Goal: Information Seeking & Learning: Compare options

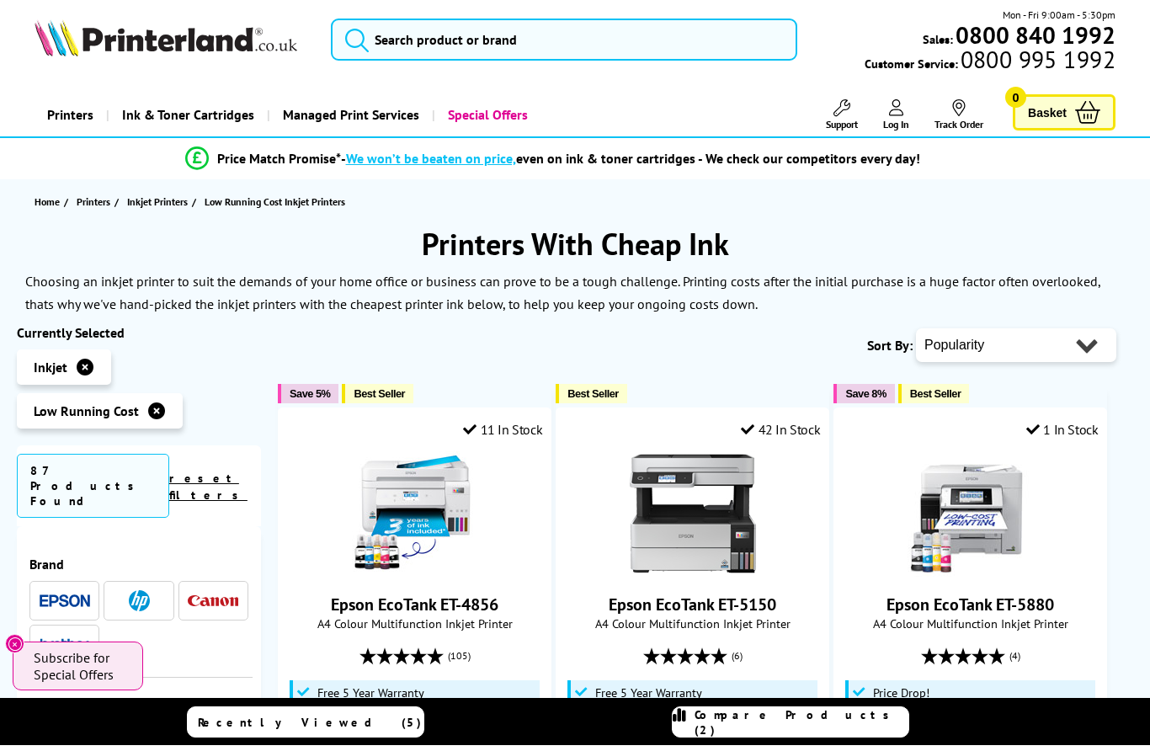
click at [53, 600] on img at bounding box center [65, 606] width 51 height 13
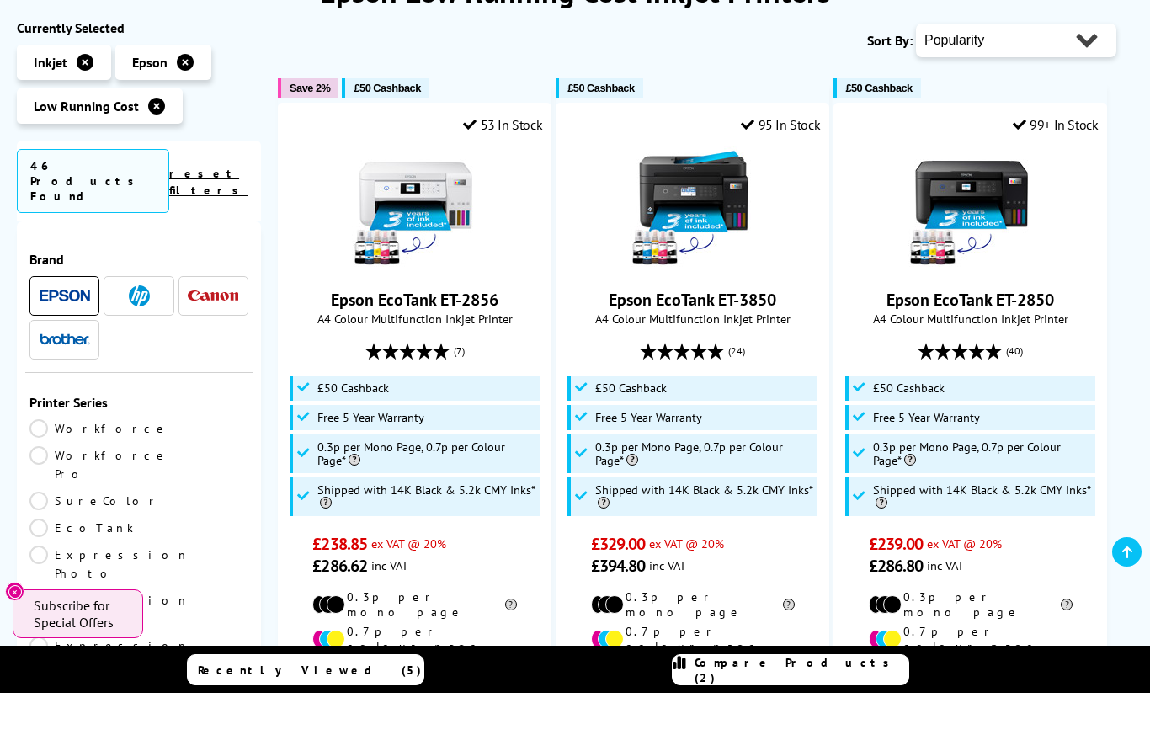
scroll to position [201, 0]
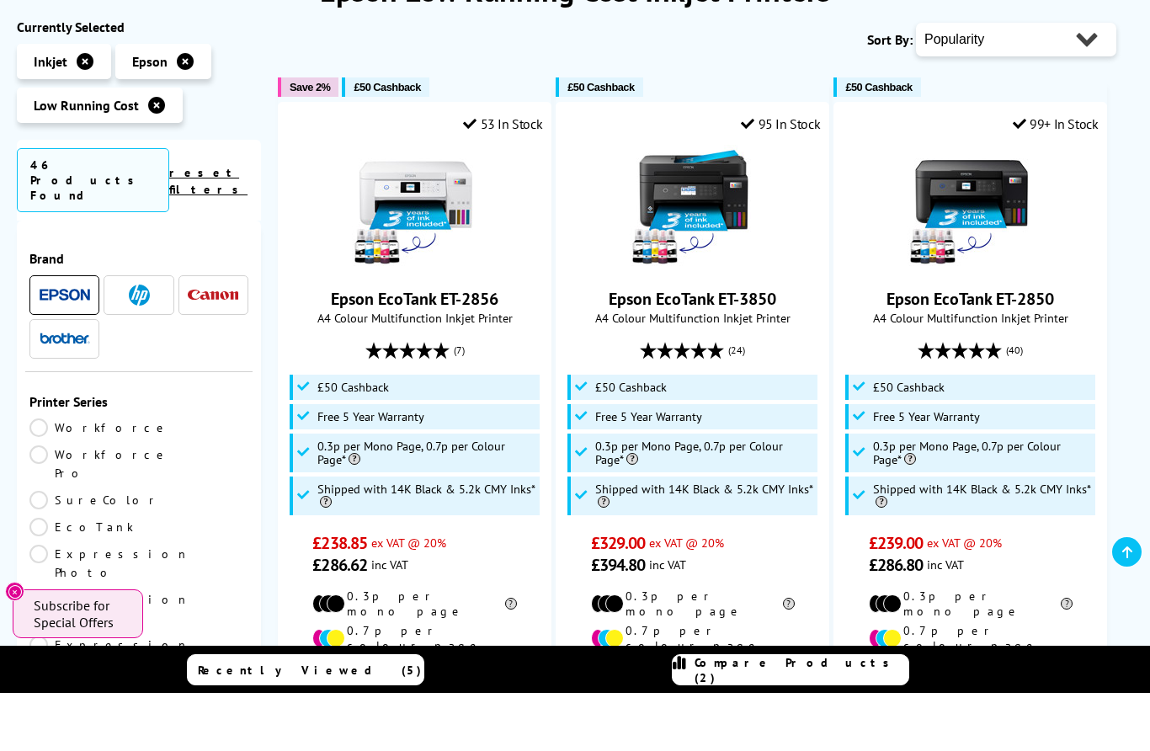
click at [139, 576] on link "EcoTank" at bounding box center [83, 585] width 109 height 19
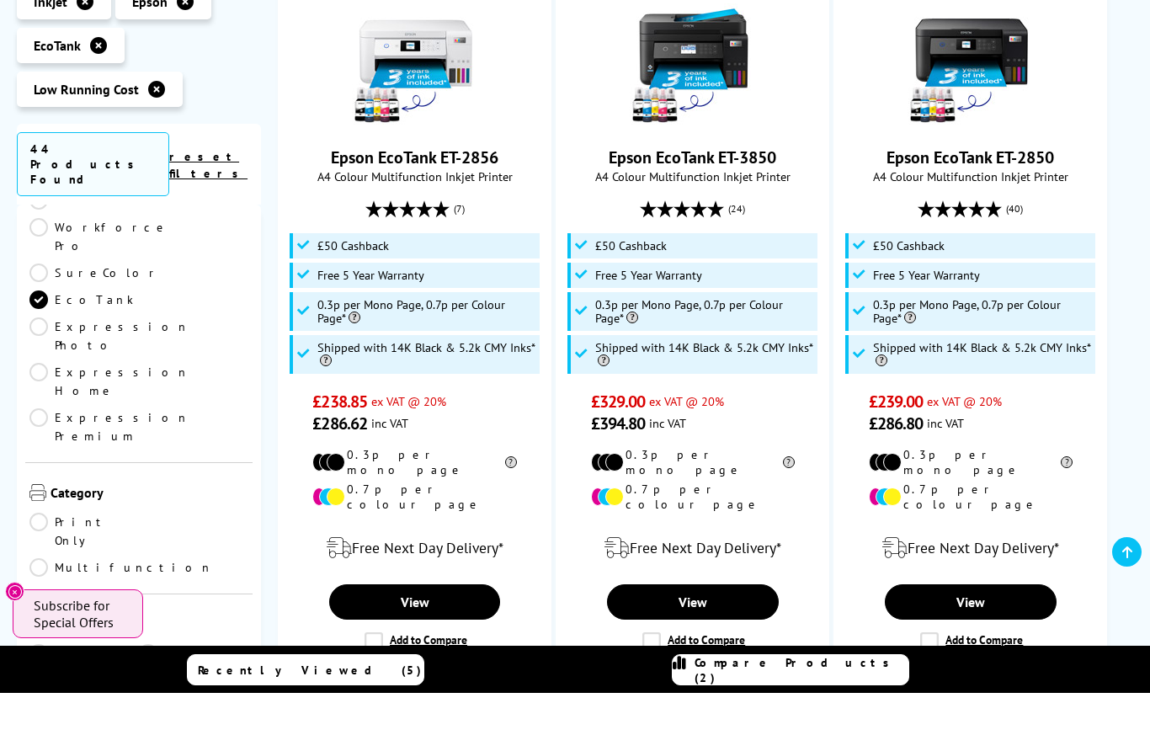
scroll to position [71, 0]
click at [143, 700] on link "A4" at bounding box center [193, 709] width 109 height 19
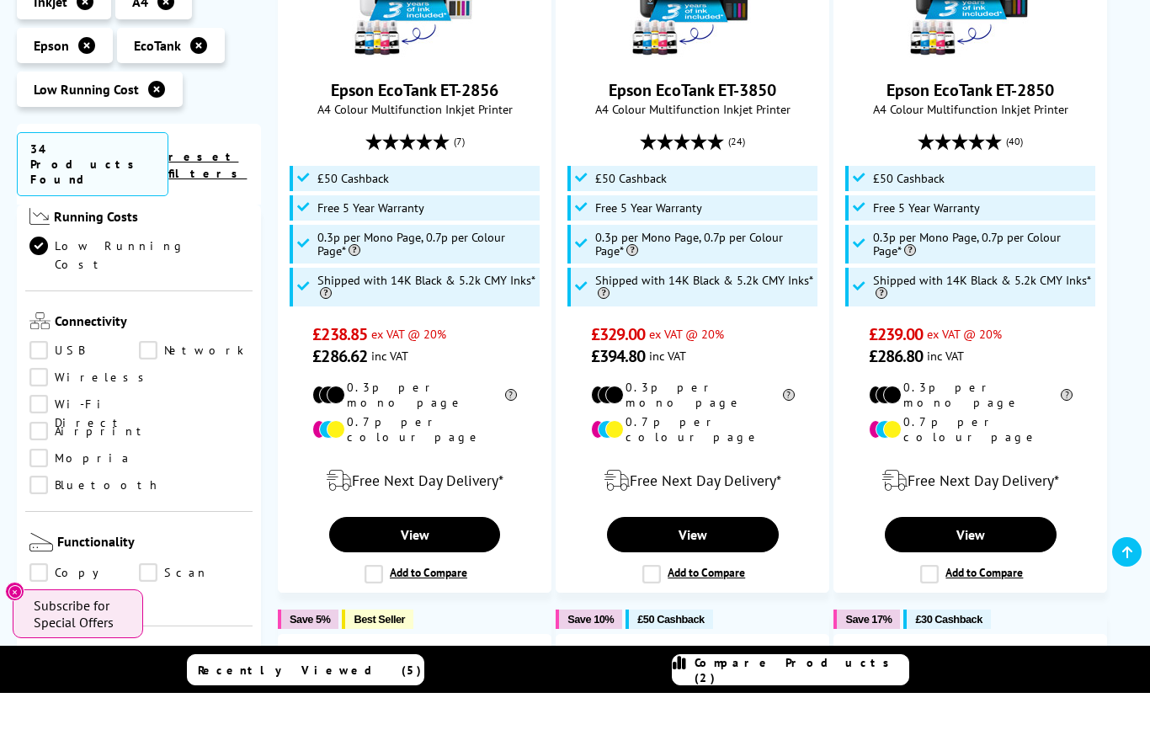
scroll to position [739, 0]
click at [30, 732] on link "Print" at bounding box center [83, 741] width 109 height 19
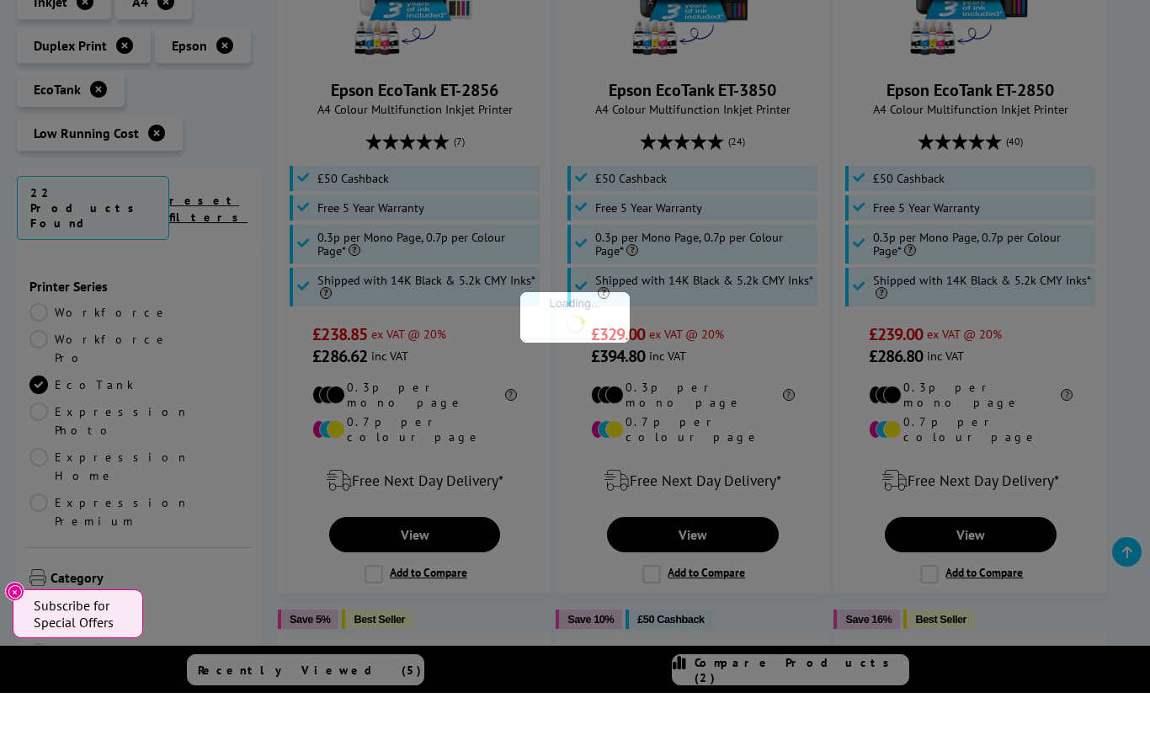
scroll to position [739, 0]
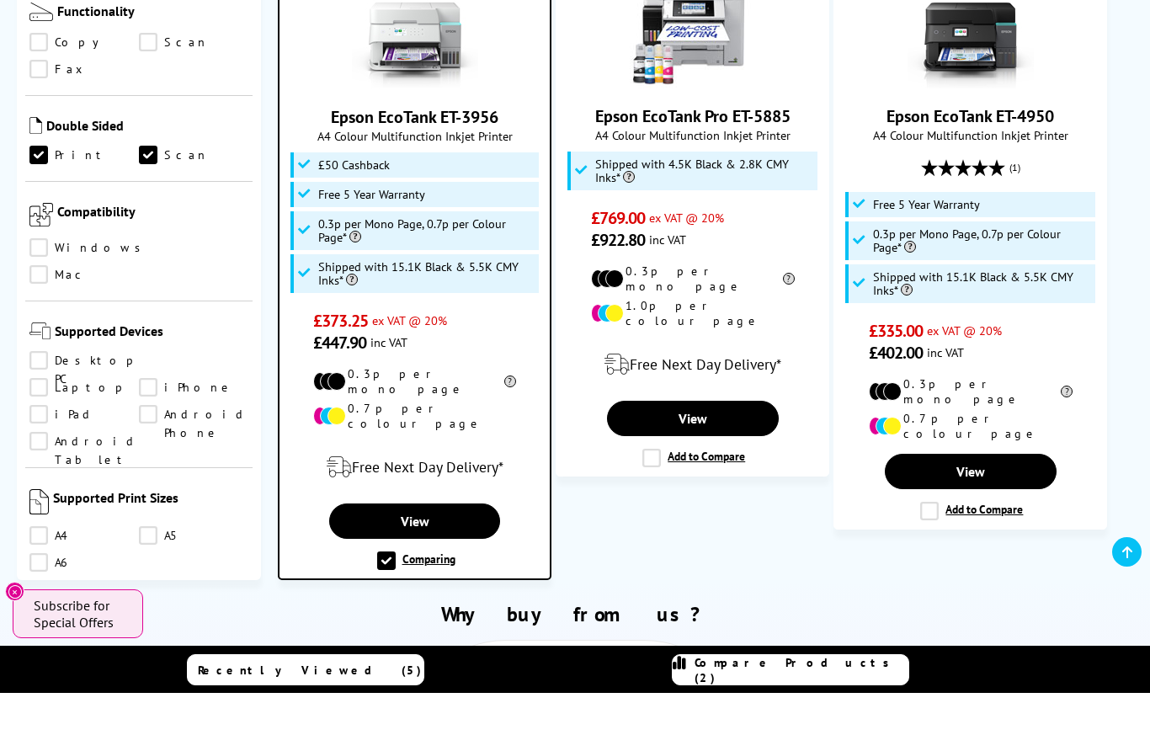
scroll to position [1099, 0]
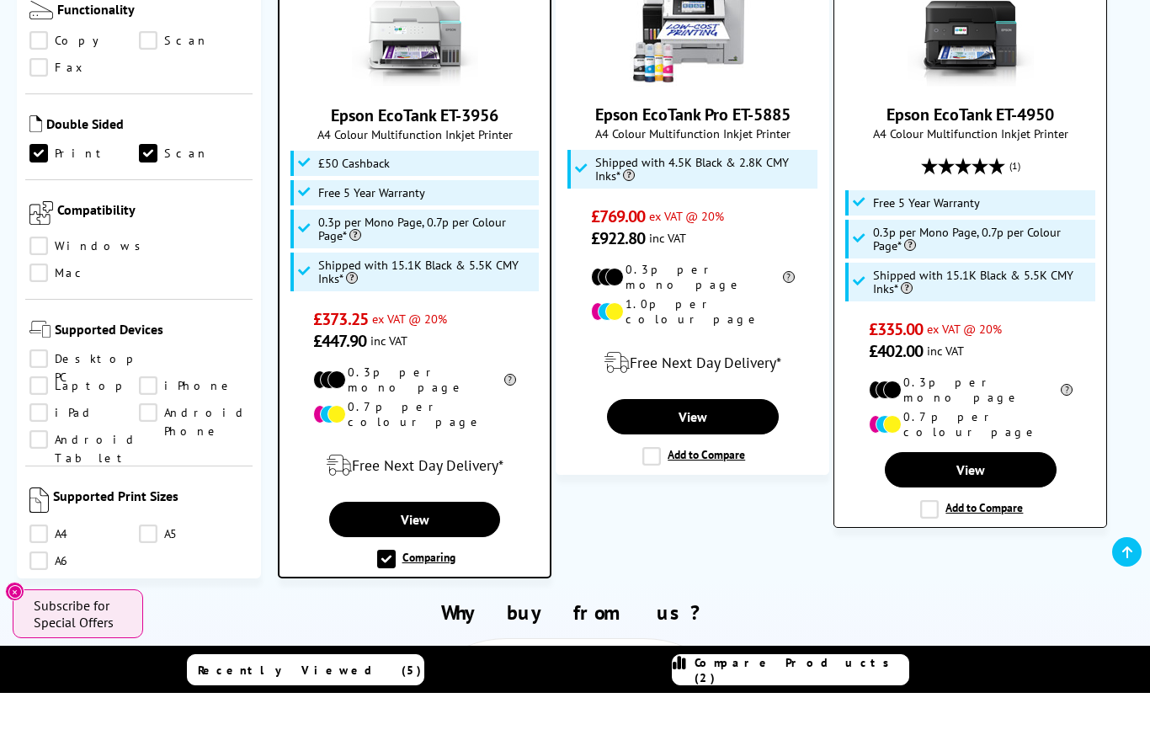
click at [942, 558] on label "Add to Compare" at bounding box center [971, 567] width 103 height 19
click at [0, 0] on input "Add to Compare" at bounding box center [0, 0] width 0 height 0
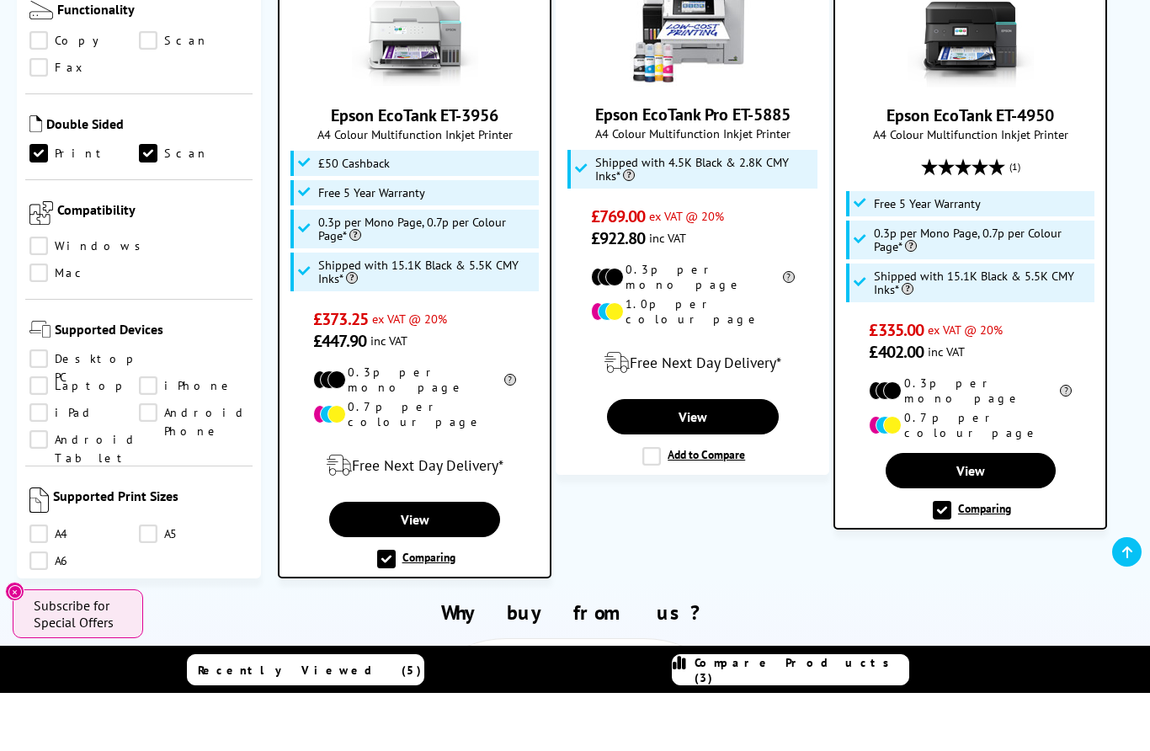
click at [873, 737] on link "Compare Products (3)" at bounding box center [790, 727] width 237 height 31
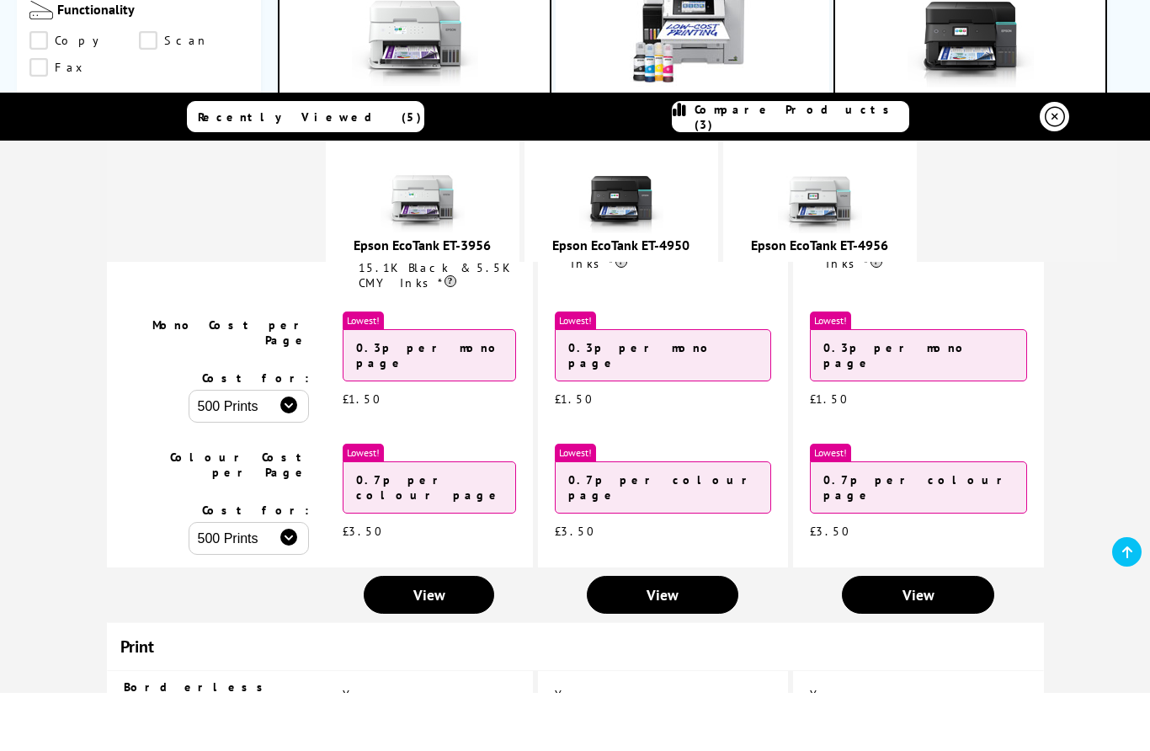
scroll to position [365, 0]
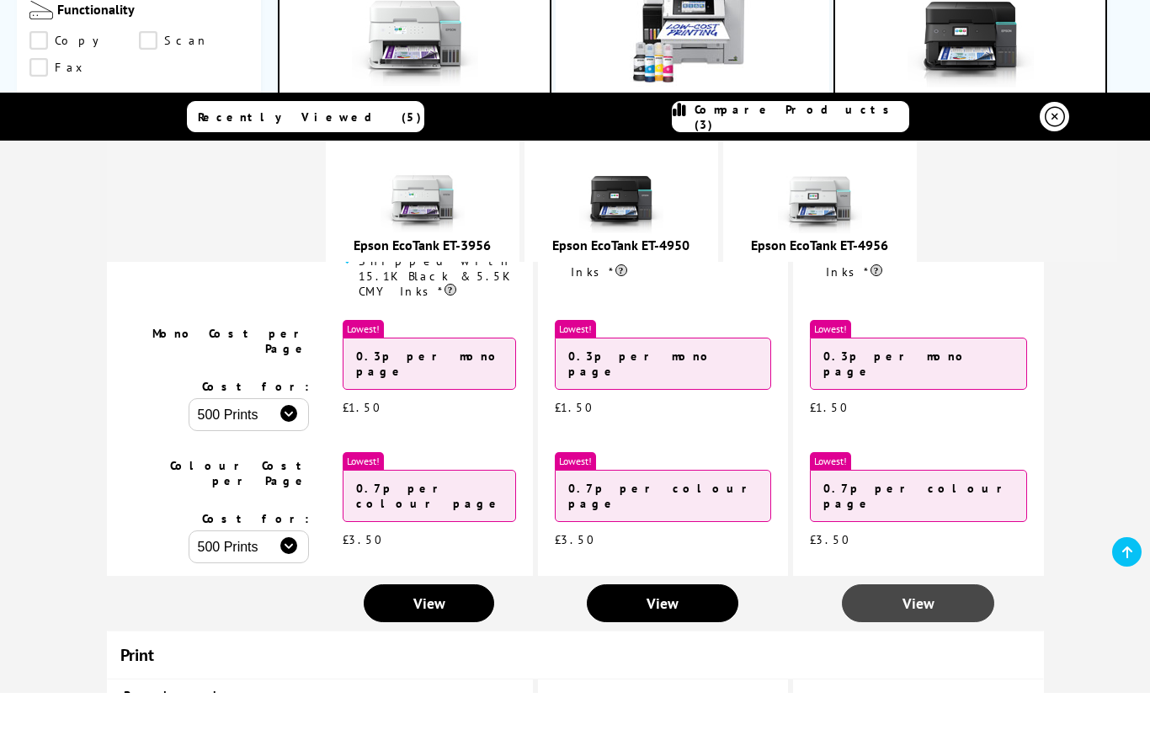
click at [928, 642] on link "View" at bounding box center [918, 661] width 152 height 38
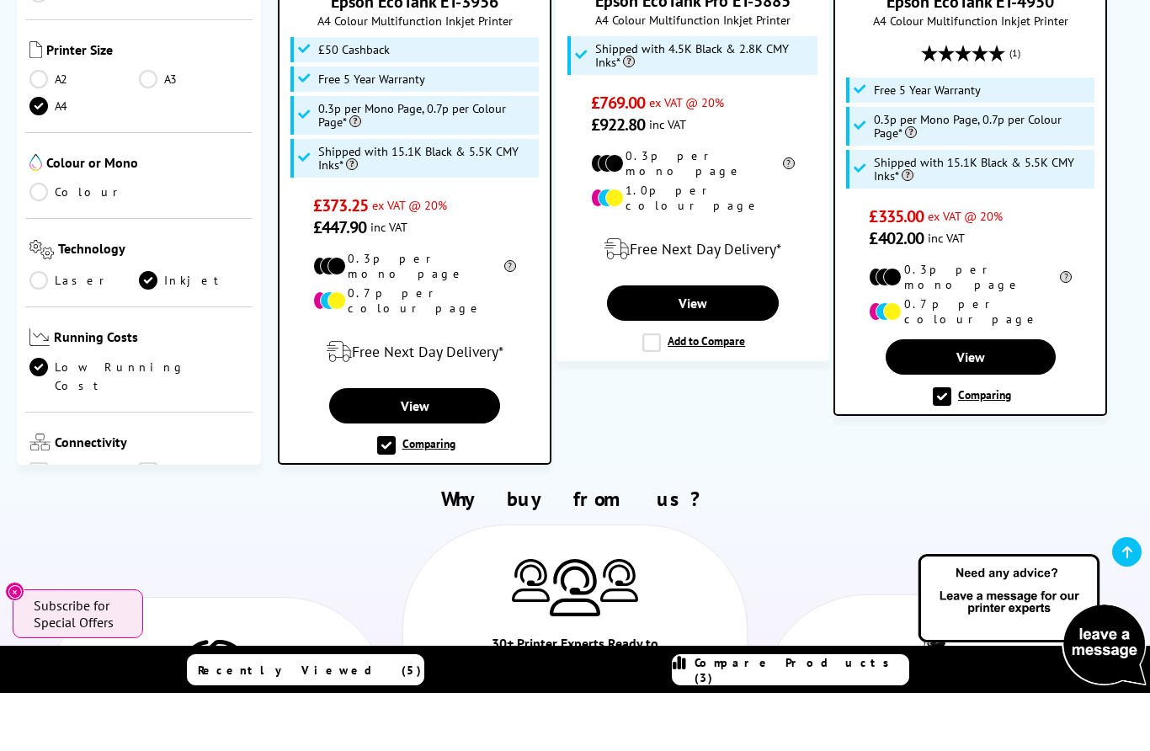
click at [873, 712] on link "Compare Products (3)" at bounding box center [790, 727] width 237 height 31
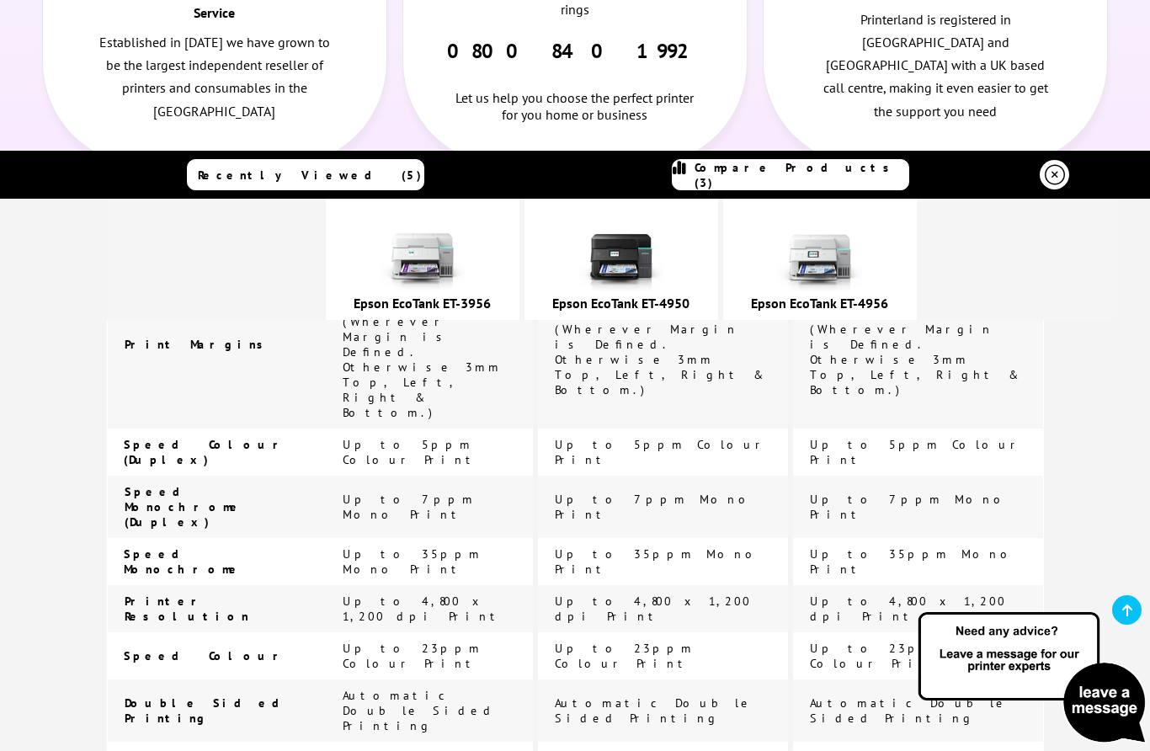
scroll to position [900, 0]
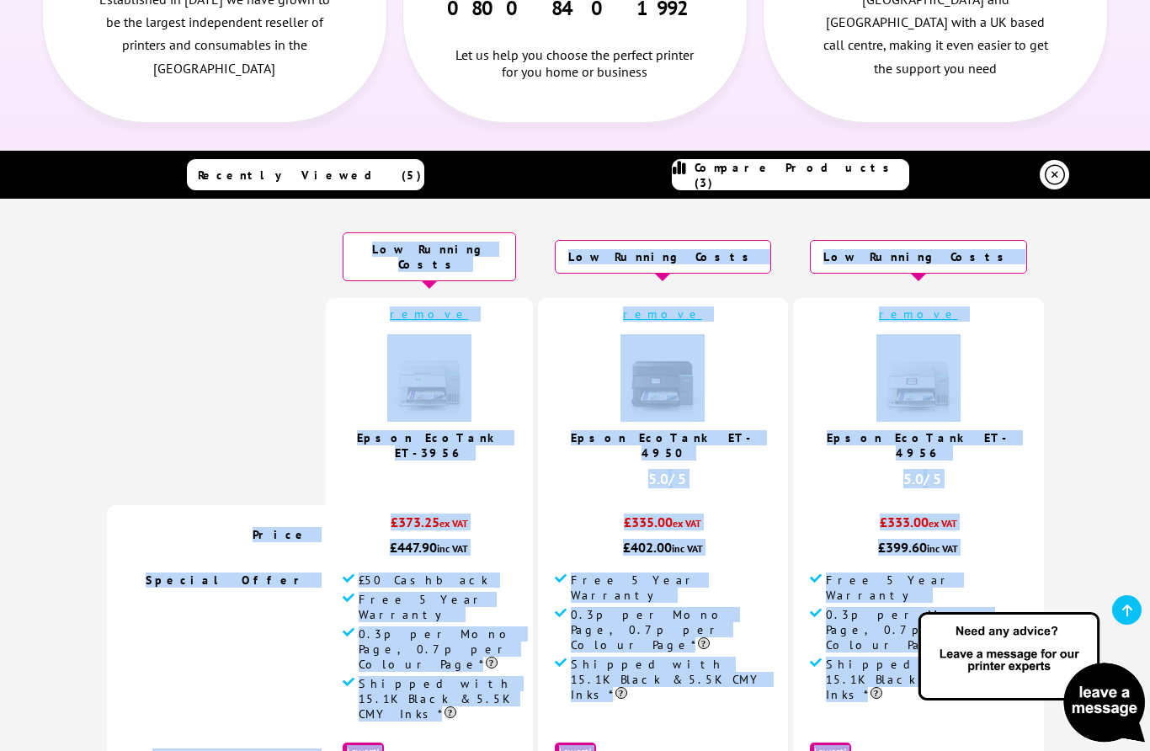
scroll to position [0, 0]
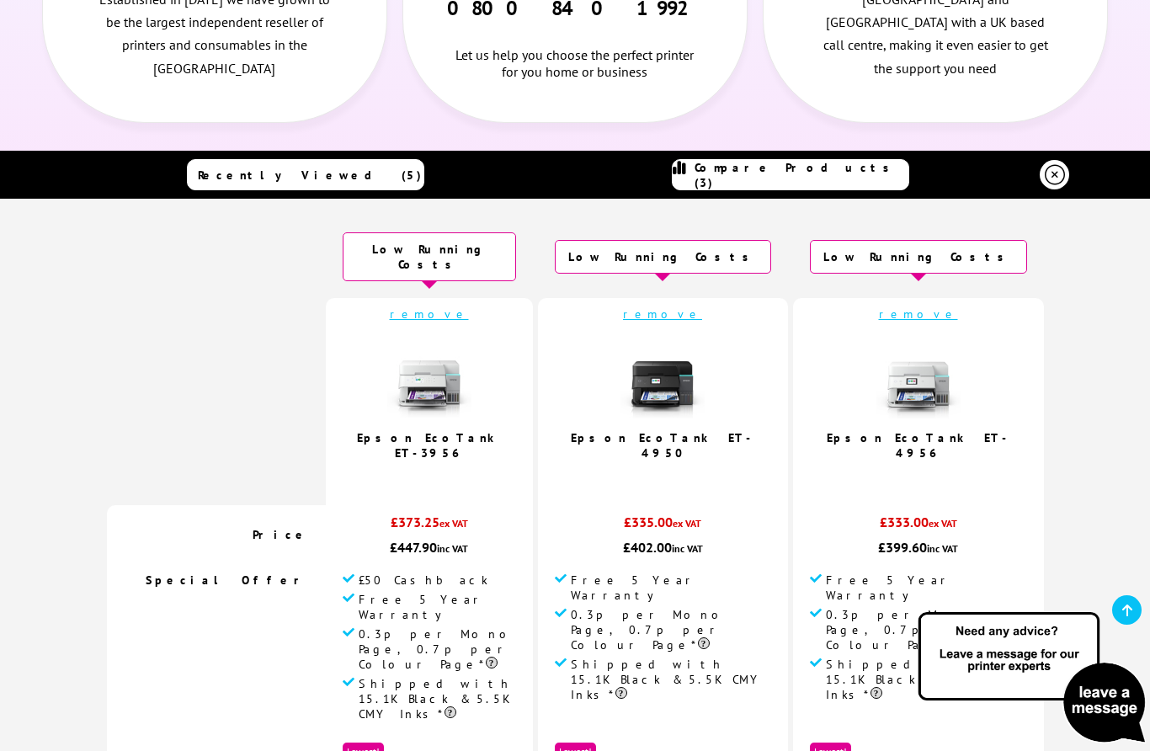
scroll to position [1740, 0]
